Goal: Task Accomplishment & Management: Manage account settings

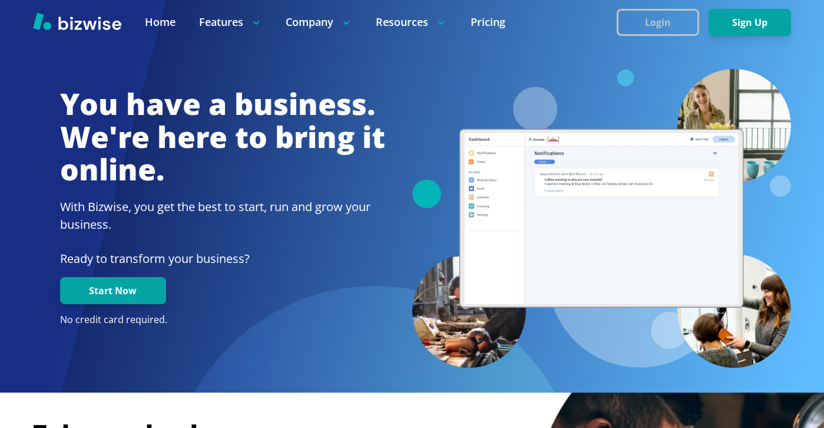
click at [677, 15] on button "Login" at bounding box center [658, 22] width 82 height 27
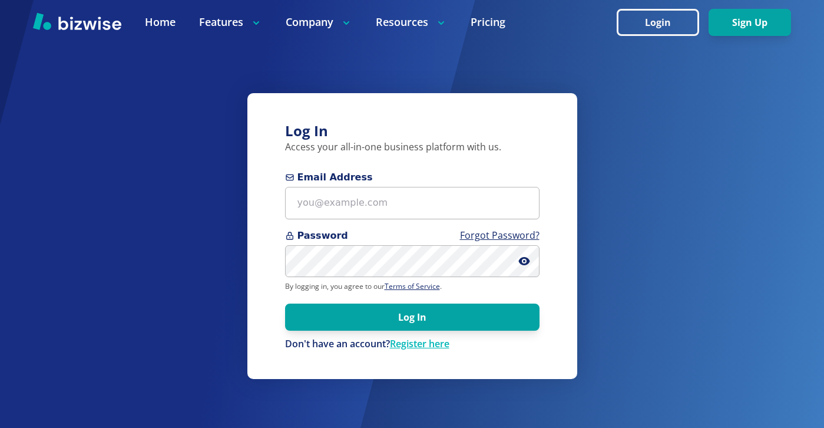
click at [438, 180] on span "Email Address" at bounding box center [412, 177] width 255 height 14
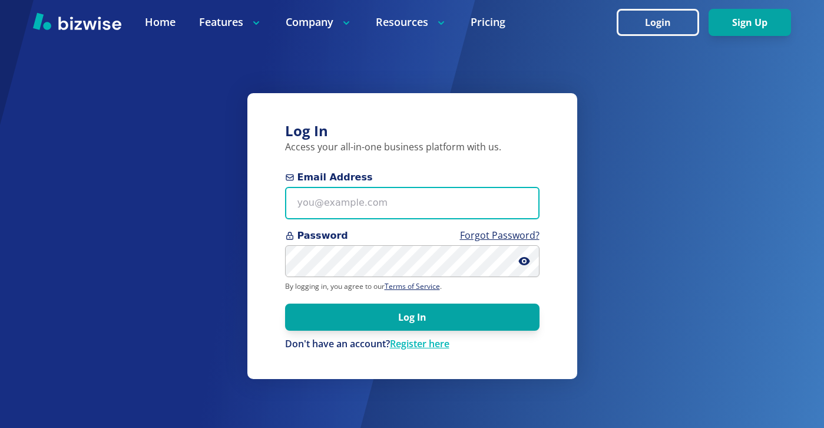
click at [438, 187] on input "Email Address" at bounding box center [412, 203] width 255 height 32
click at [438, 196] on input "Email Address" at bounding box center [412, 203] width 255 height 32
paste input "[EMAIL_ADDRESS][DOMAIN_NAME]"
type input "[EMAIL_ADDRESS][DOMAIN_NAME]"
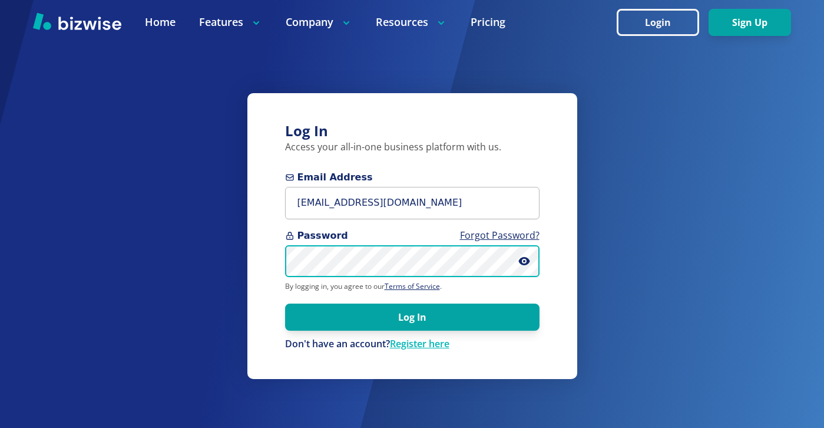
click at [285, 303] on button "Log In" at bounding box center [412, 316] width 255 height 27
